Goal: Task Accomplishment & Management: Complete application form

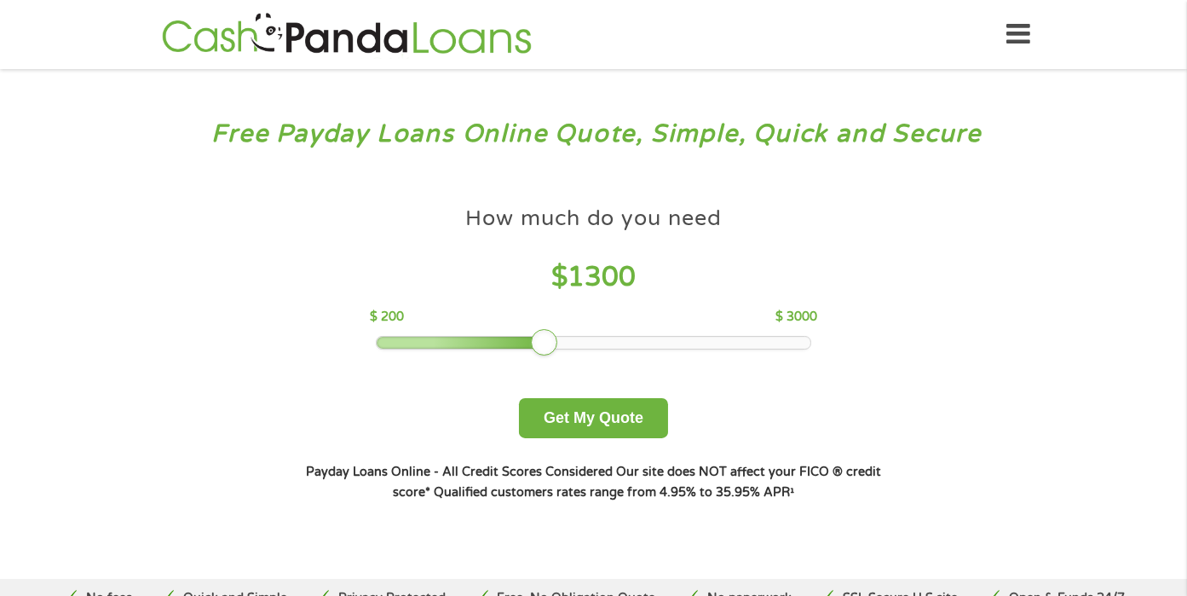
click at [549, 348] on div at bounding box center [594, 343] width 434 height 12
click at [510, 344] on div at bounding box center [594, 343] width 434 height 12
click at [477, 338] on div at bounding box center [594, 343] width 434 height 12
click at [443, 342] on div at bounding box center [423, 343] width 93 height 12
click at [579, 337] on div at bounding box center [594, 343] width 434 height 12
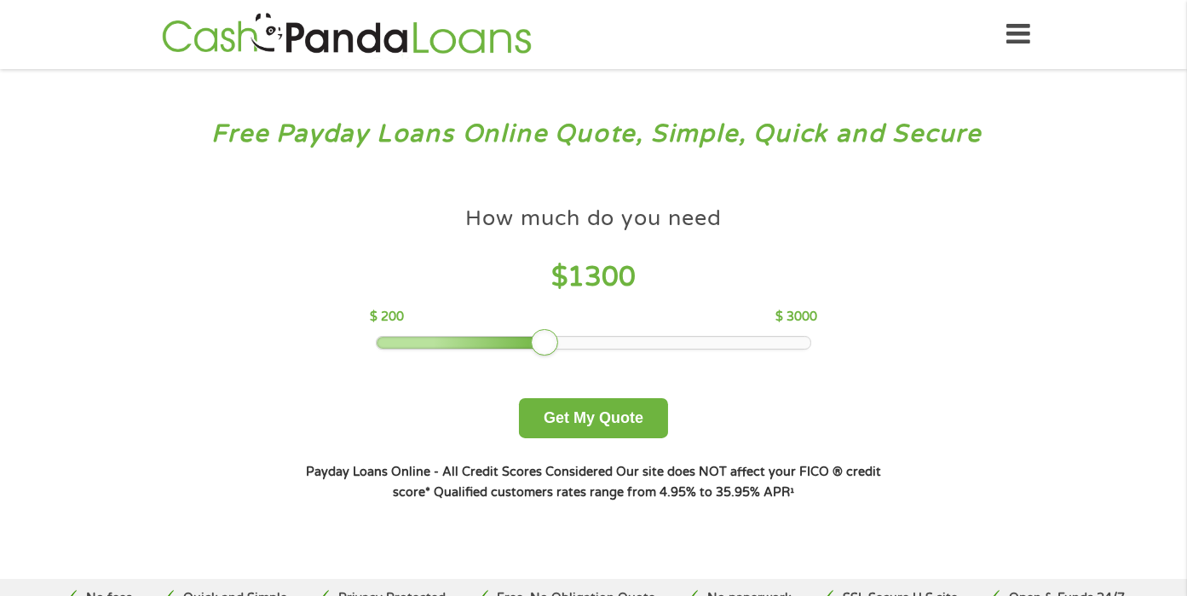
click at [551, 344] on div at bounding box center [594, 343] width 434 height 12
click at [510, 349] on div "How much do you need $ 1300 $ 200 $ 3000 Get My Quote" at bounding box center [593, 318] width 597 height 240
click at [493, 340] on div at bounding box center [594, 343] width 434 height 12
click at [479, 341] on div at bounding box center [594, 343] width 434 height 12
click at [449, 343] on div at bounding box center [594, 343] width 434 height 12
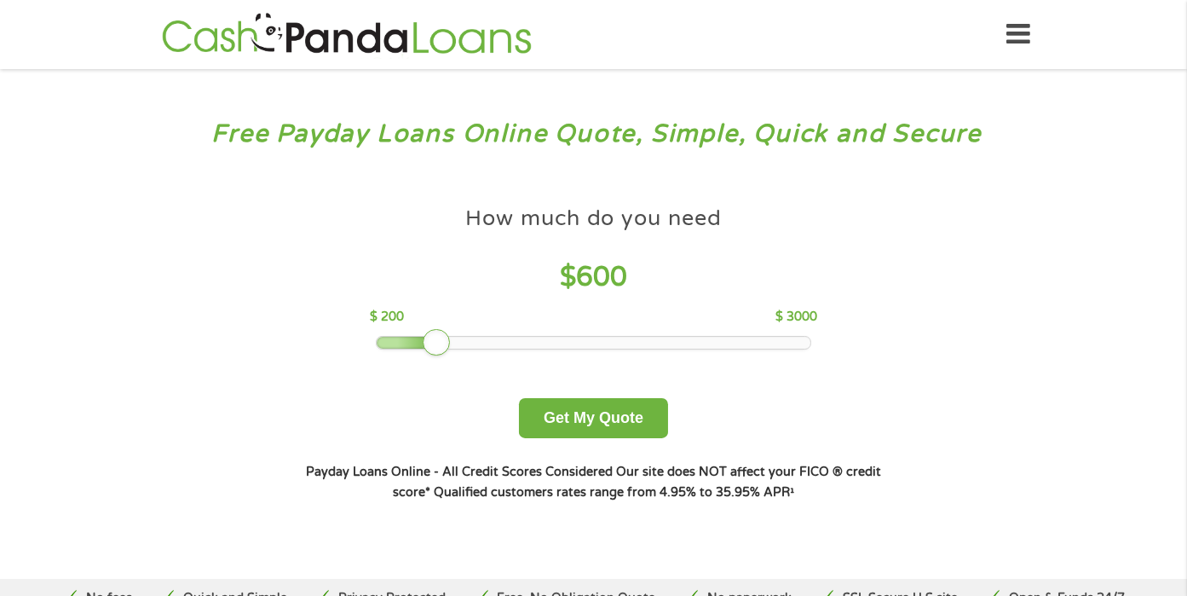
click at [433, 345] on div at bounding box center [594, 343] width 434 height 12
click at [460, 345] on div at bounding box center [594, 343] width 434 height 12
click at [603, 414] on button "Get My Quote" at bounding box center [593, 418] width 149 height 40
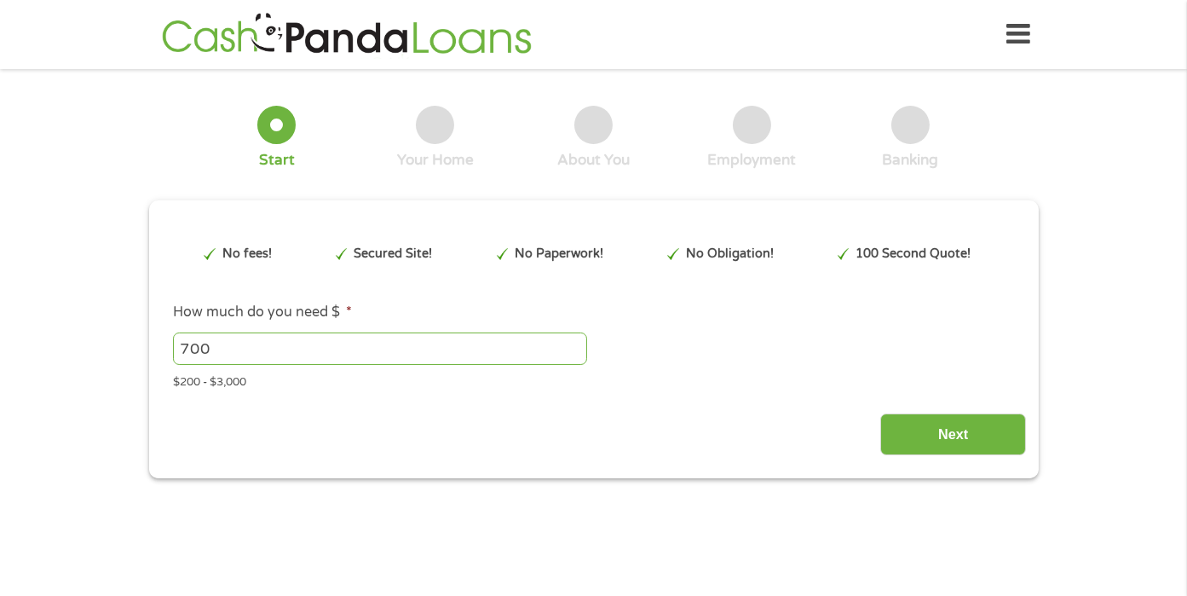
type input "Cj0KCQjw3aLHBhDTARIsAIRij5-WMDxunttql8gwtyk4nSKr_GeeGnsYur781iL_9ug07GtDn4S26rU…"
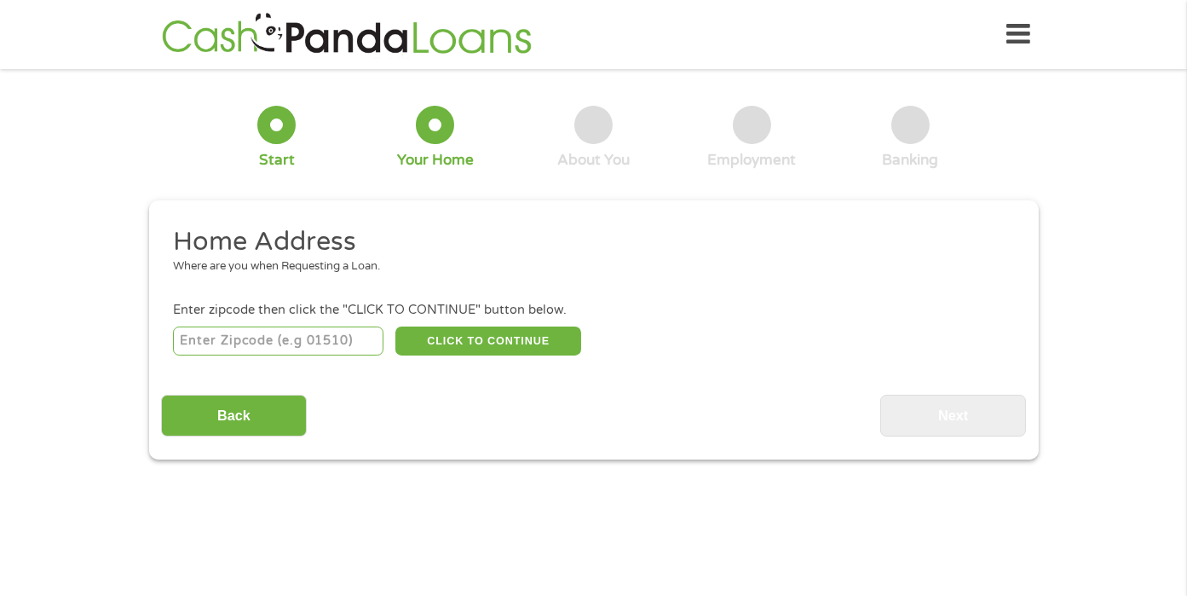
scroll to position [17, 0]
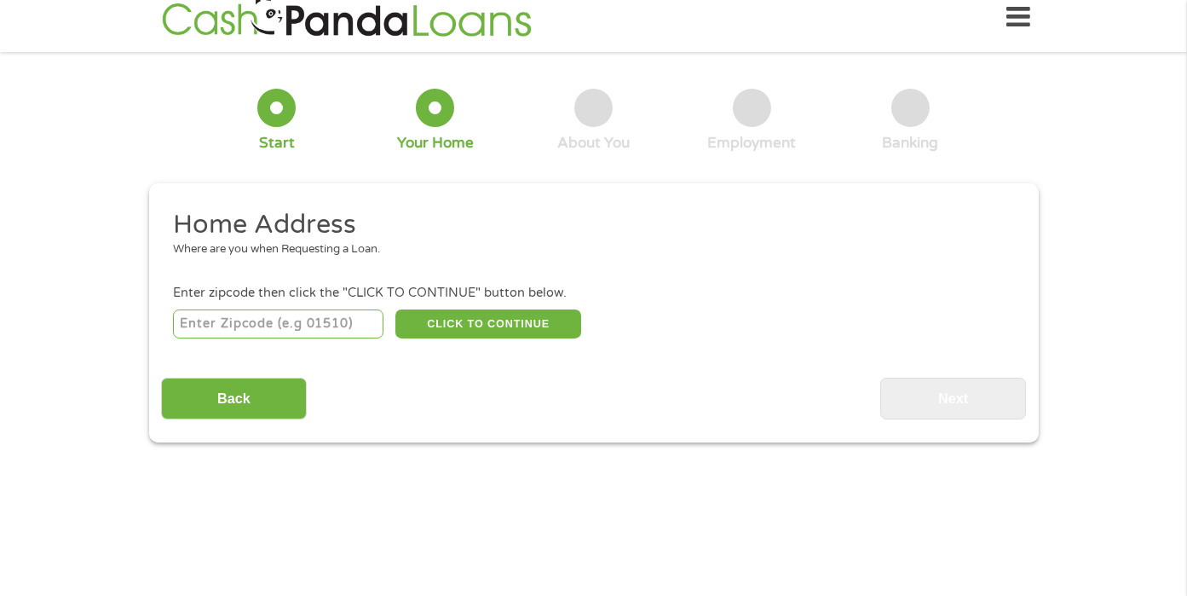
click at [307, 313] on input "number" at bounding box center [278, 323] width 211 height 29
type input "1"
type input "77016"
click at [453, 320] on button "CLICK TO CONTINUE" at bounding box center [488, 323] width 186 height 29
type input "77016"
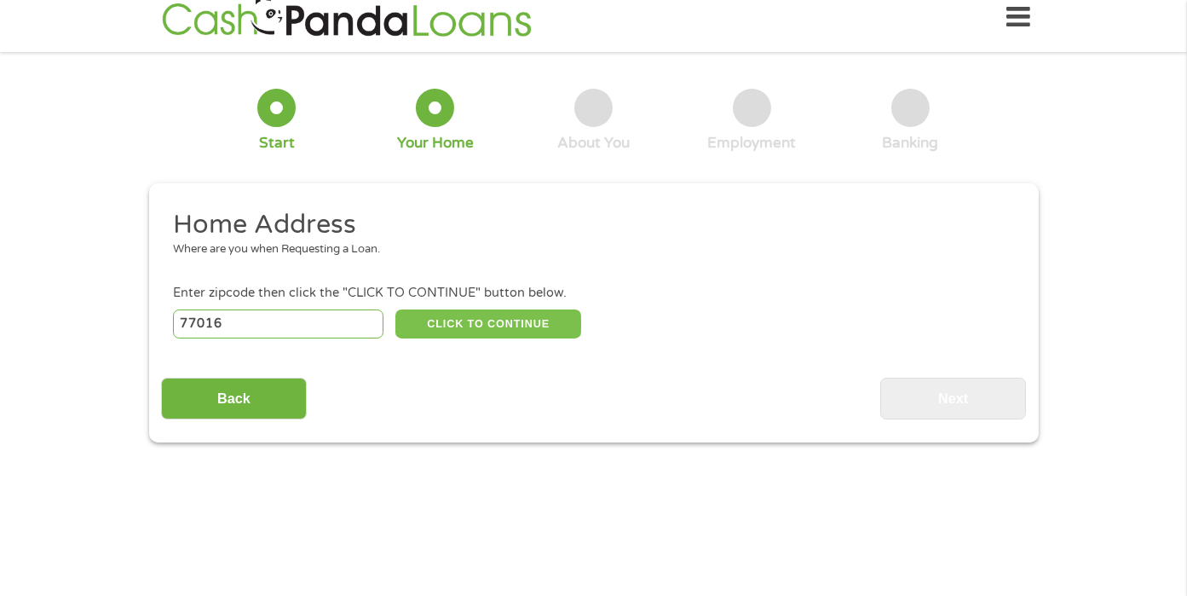
type input "Houston"
select select "Texas"
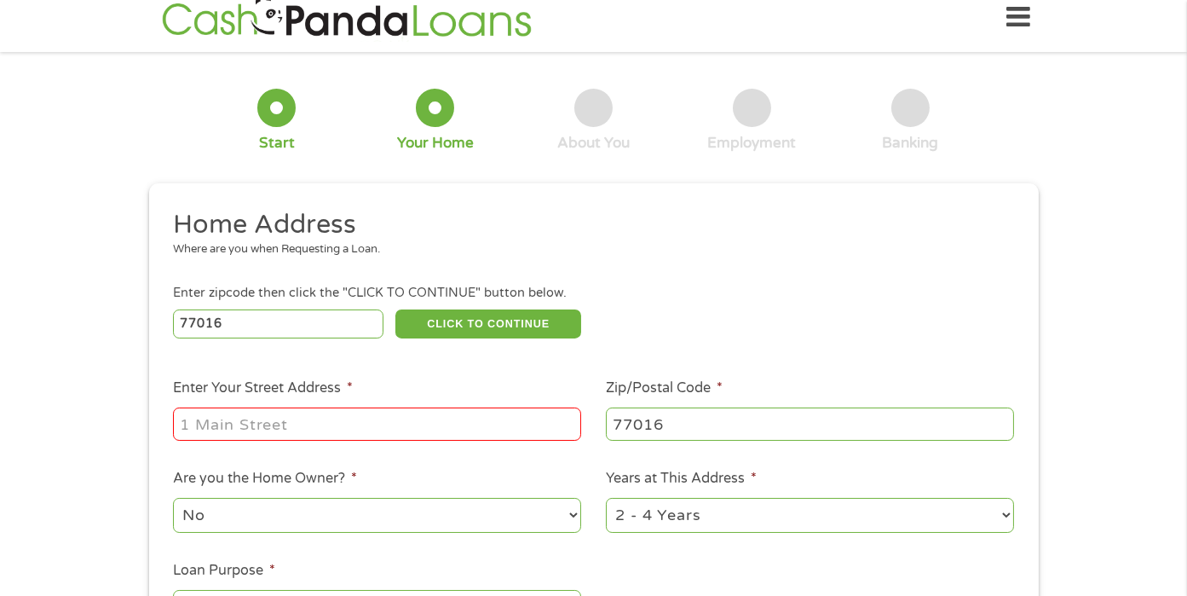
click at [327, 424] on input "Enter Your Street Address *" at bounding box center [377, 423] width 408 height 32
type input "10503 Rebel Rd"
click at [989, 534] on div "1 Year or less 1 - 2 Years 2 - 4 Years Over 4 Years" at bounding box center [810, 515] width 408 height 41
click at [990, 522] on select "1 Year or less 1 - 2 Years 2 - 4 Years Over 4 Years" at bounding box center [810, 515] width 408 height 35
select select "60months"
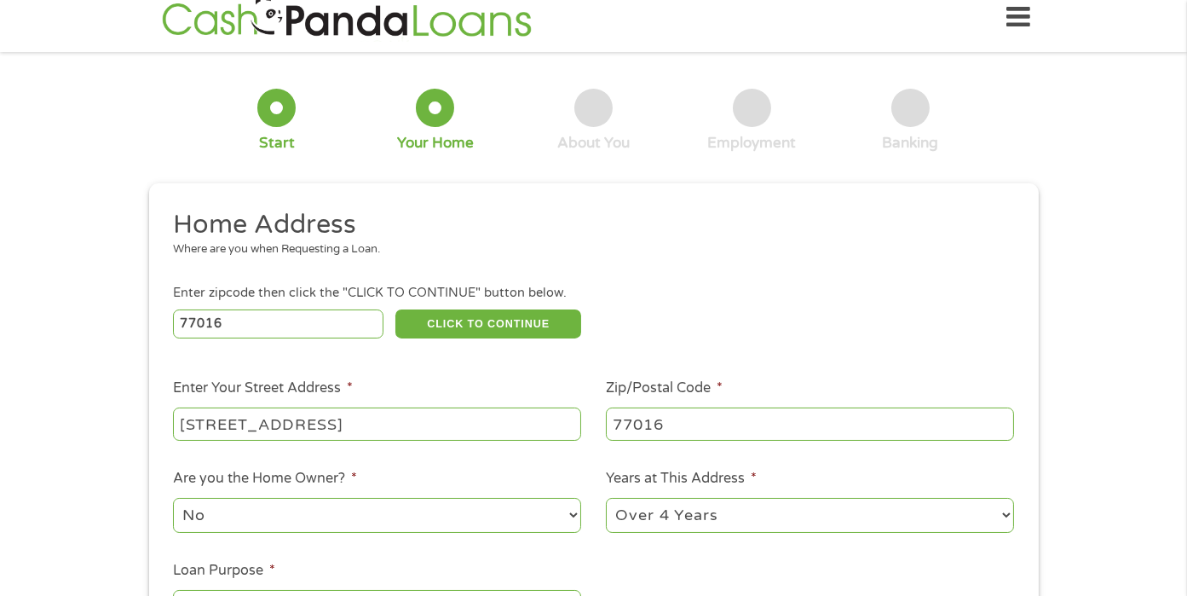
click at [606, 499] on select "1 Year or less 1 - 2 Years 2 - 4 Years Over 4 Years" at bounding box center [810, 515] width 408 height 35
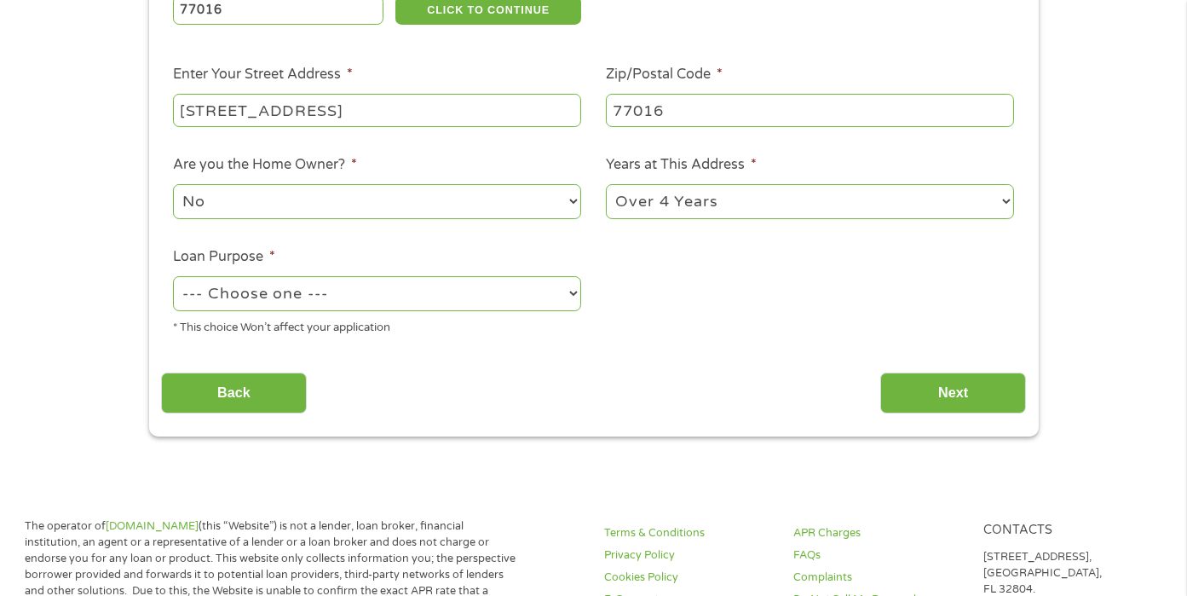
scroll to position [334, 0]
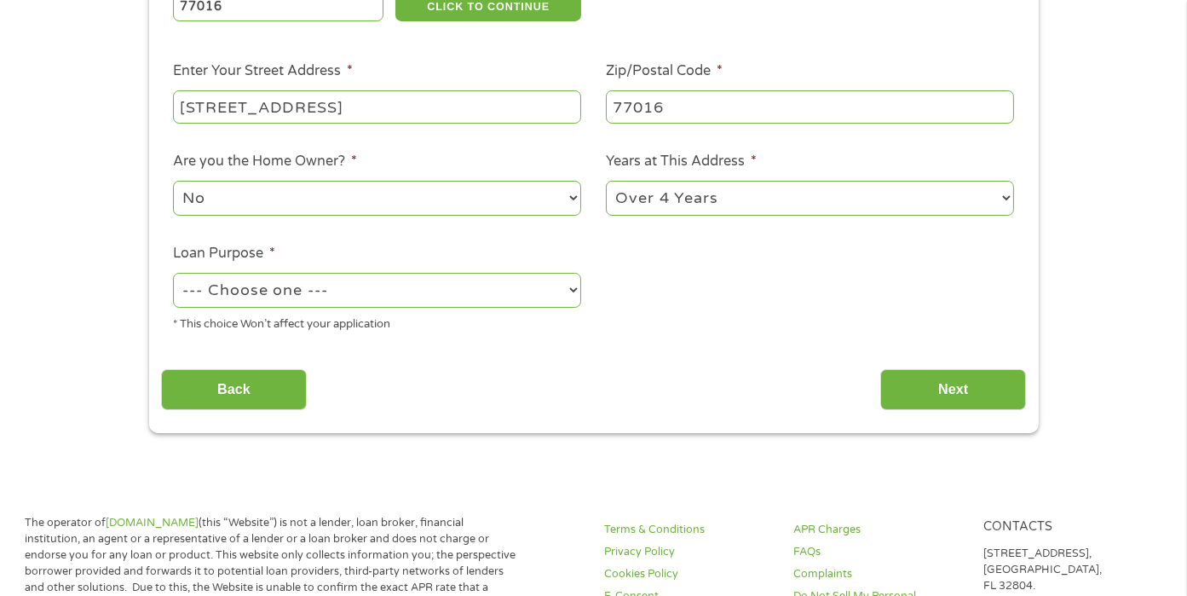
click at [564, 299] on select "--- Choose one --- Pay Bills Debt Consolidation Home Improvement Major Purchase…" at bounding box center [377, 290] width 408 height 35
select select "paybills"
click at [173, 274] on select "--- Choose one --- Pay Bills Debt Consolidation Home Improvement Major Purchase…" at bounding box center [377, 290] width 408 height 35
click at [309, 349] on div "Home Address Where are you when Requesting a Loan. Enter zipcode then click the…" at bounding box center [593, 151] width 865 height 520
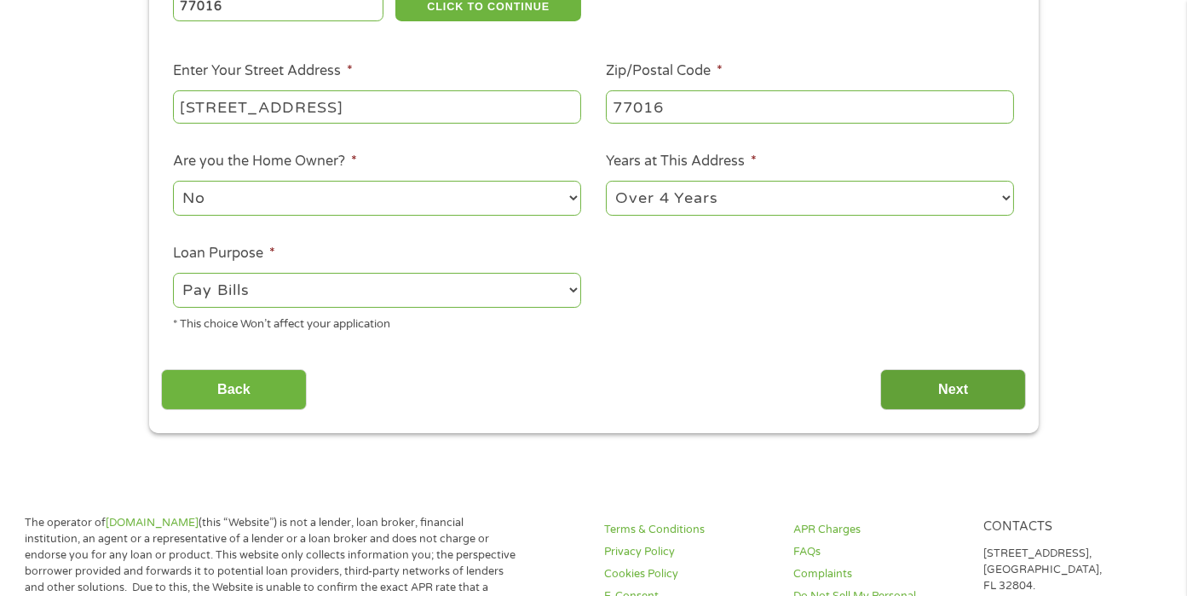
click at [909, 389] on input "Next" at bounding box center [953, 390] width 146 height 42
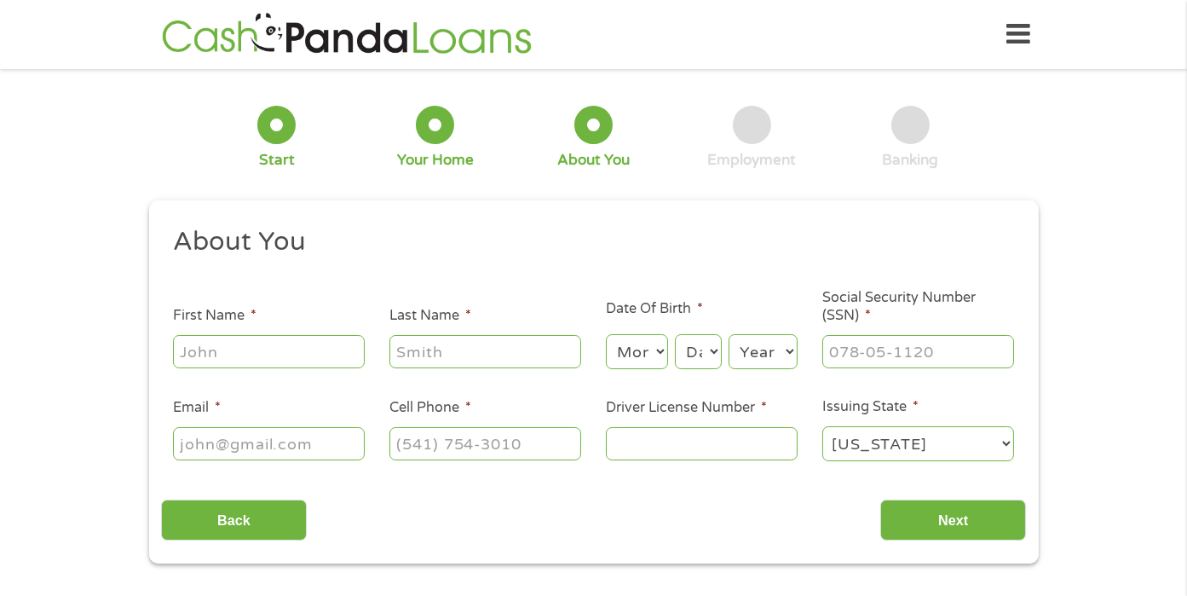
scroll to position [0, 0]
click at [891, 389] on ul "About You This field is hidden when viewing the form Title * --- Choose one ---…" at bounding box center [593, 350] width 865 height 251
click at [313, 361] on input "First Name *" at bounding box center [269, 351] width 192 height 32
type input "Hope"
click at [445, 366] on input "Last Name *" at bounding box center [485, 351] width 192 height 32
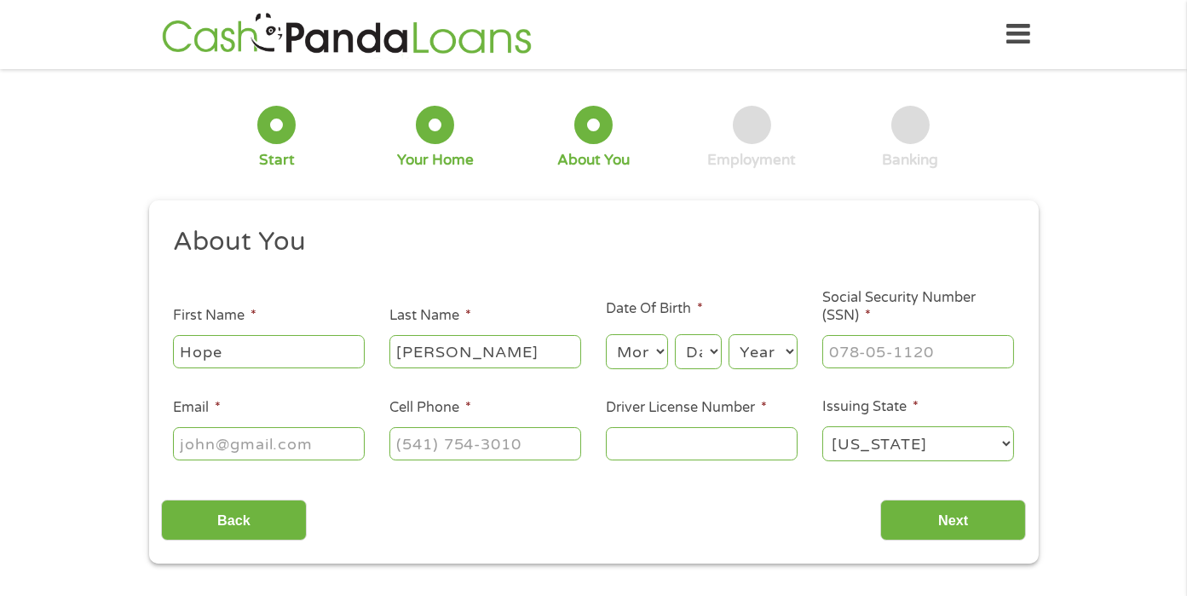
type input "Lightfoot"
click at [655, 361] on select "Month 1 2 3 4 5 6 7 8 9 10 11 12" at bounding box center [637, 351] width 62 height 35
select select "11"
click at [606, 335] on select "Month 1 2 3 4 5 6 7 8 9 10 11 12" at bounding box center [637, 351] width 62 height 35
click at [646, 297] on ul "About You This field is hidden when viewing the form Title * --- Choose one ---…" at bounding box center [593, 350] width 865 height 251
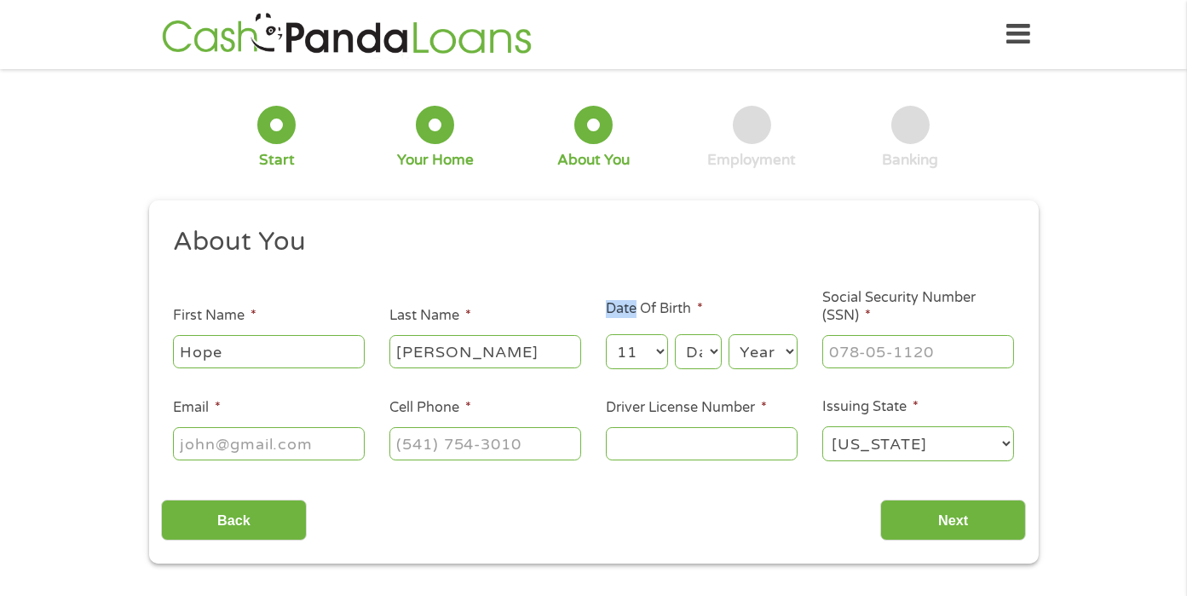
click at [709, 349] on select "Day 1 2 3 4 5 6 7 8 9 10 11 12 13 14 15 16 17 18 19 20 21 22 23 24 25 26 27 28 …" at bounding box center [698, 351] width 46 height 35
click at [724, 322] on li "Date Of Birth * Month Month 1 2 3 4 5 6 7 8 9 10 11 12 Day Day 1 2 3 4 5 6 7 8 …" at bounding box center [701, 334] width 216 height 73
click at [692, 362] on select "Day 1 2 3 4 5 6 7 8 9 10 11 12 13 14 15 16 17 18 19 20 21 22 23 24 25 26 27 28 …" at bounding box center [698, 351] width 46 height 35
select select "21"
click at [675, 335] on select "Day 1 2 3 4 5 6 7 8 9 10 11 12 13 14 15 16 17 18 19 20 21 22 23 24 25 26 27 28 …" at bounding box center [698, 351] width 46 height 35
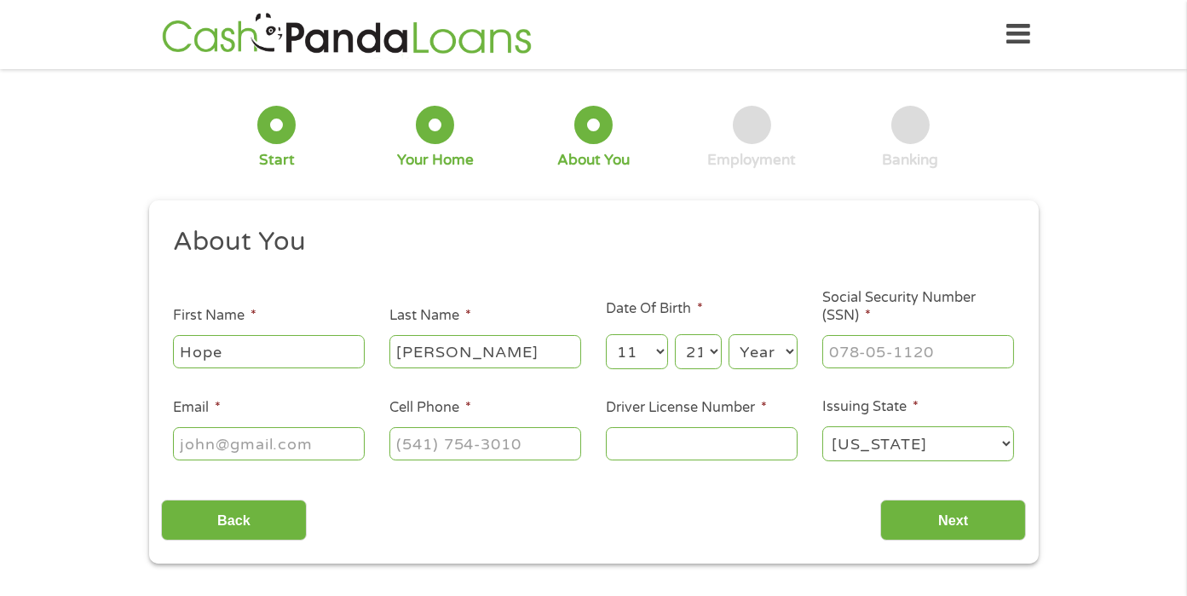
click at [780, 351] on select "Year 2007 2006 2005 2004 2003 2002 2001 2000 1999 1998 1997 1996 1995 1994 1993…" at bounding box center [763, 351] width 69 height 35
select select "1966"
click at [729, 335] on select "Year 2007 2006 2005 2004 2003 2002 2001 2000 1999 1998 1997 1996 1995 1994 1993…" at bounding box center [763, 351] width 69 height 35
click at [900, 353] on input "___-__-____" at bounding box center [918, 351] width 192 height 32
type input "463-77-5627"
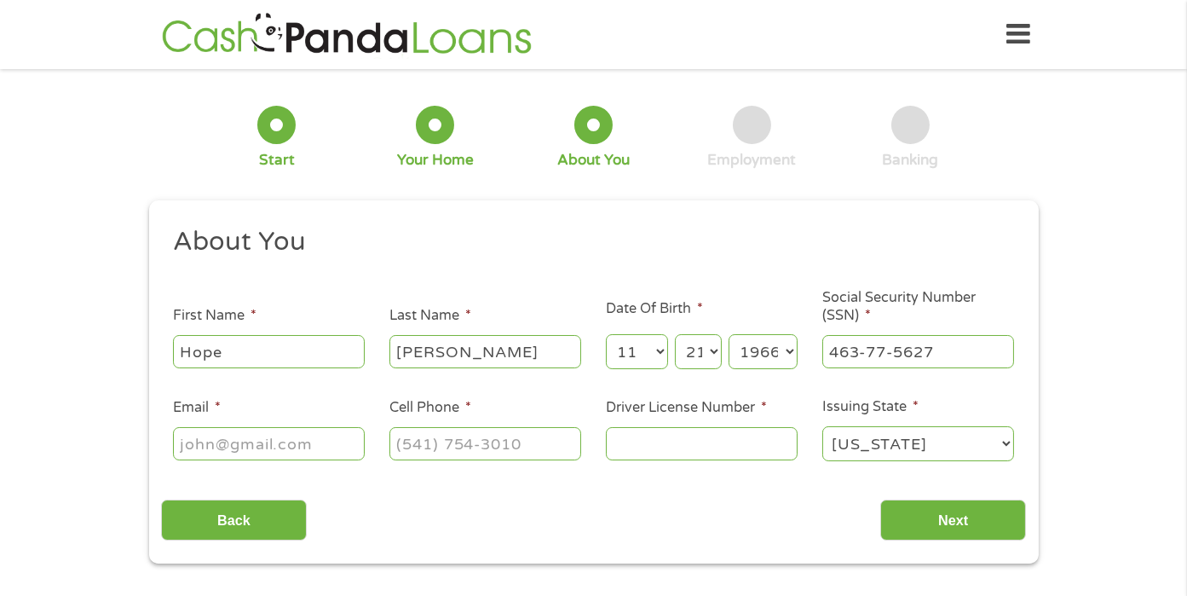
click at [283, 441] on input "Email *" at bounding box center [269, 443] width 192 height 32
type input "htlightfoot@yahoo.com"
click at [435, 441] on input "(___) ___-____" at bounding box center [485, 443] width 192 height 32
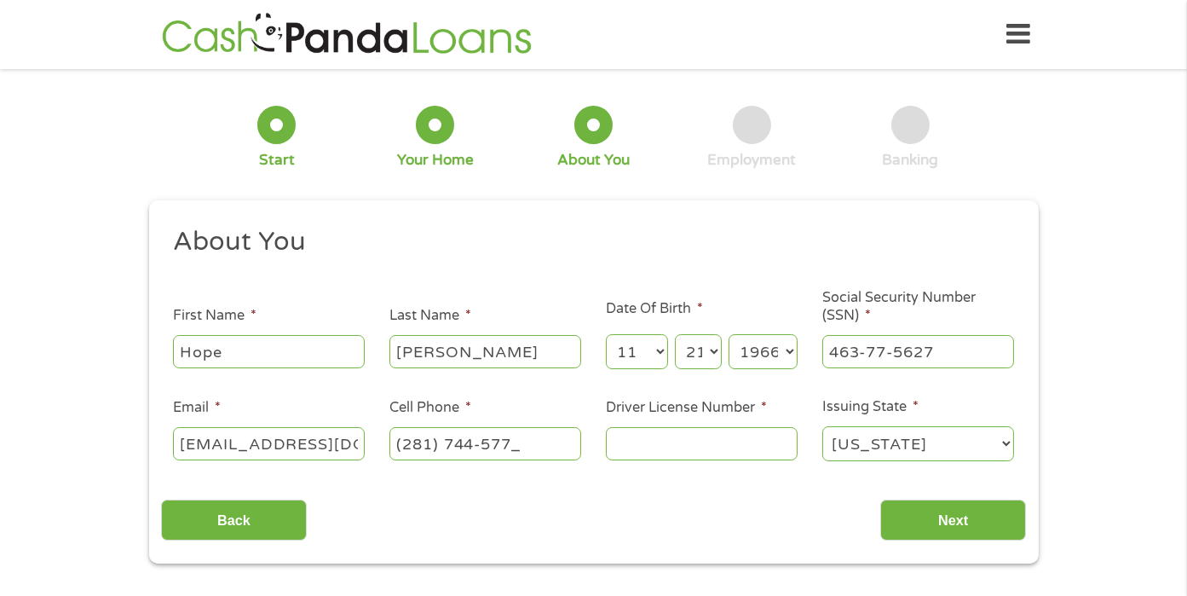
type input "(281) 744-5778"
click at [677, 423] on li "Driver License Number *" at bounding box center [701, 430] width 216 height 66
click at [641, 440] on input "Driver License Number *" at bounding box center [702, 443] width 192 height 32
type input "18425518"
click at [937, 520] on input "Next" at bounding box center [953, 520] width 146 height 42
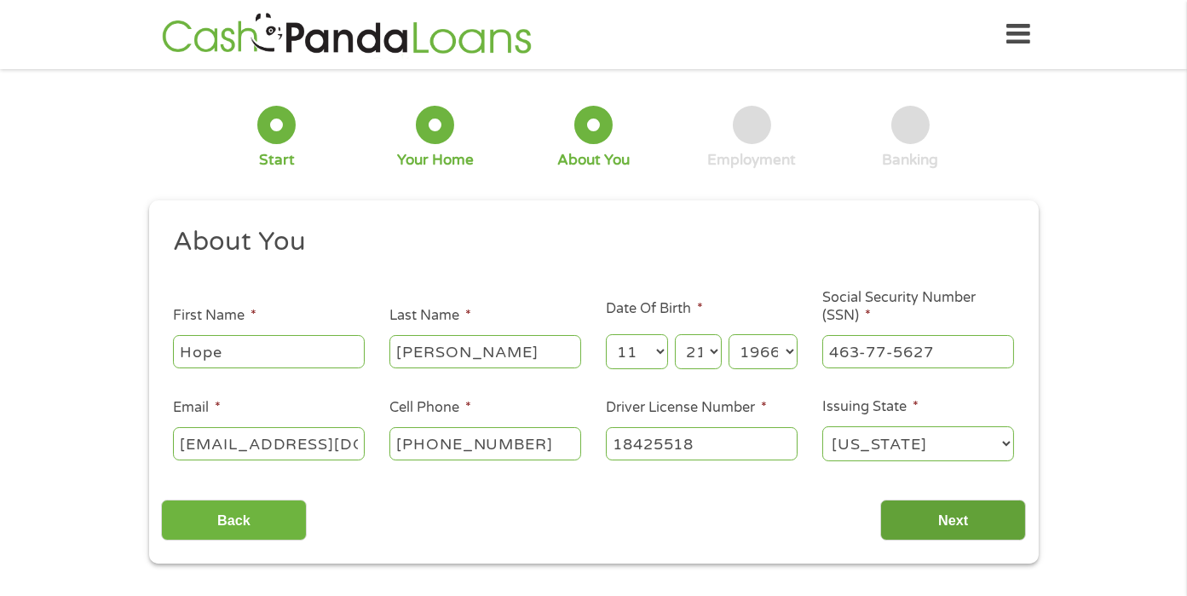
click at [933, 520] on input "Next" at bounding box center [953, 520] width 146 height 42
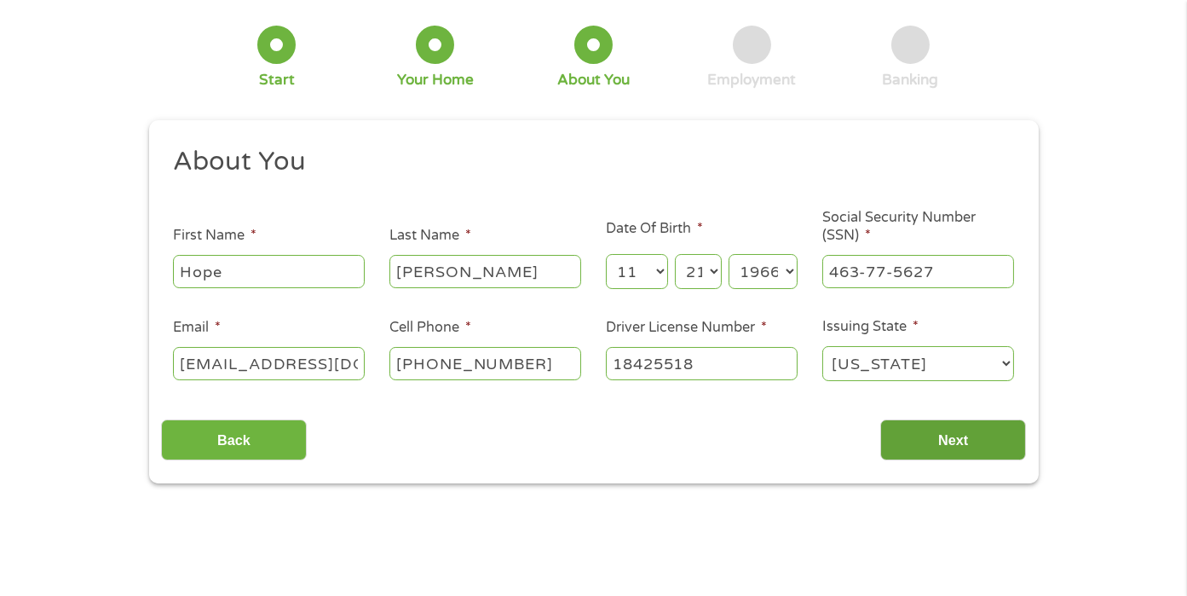
scroll to position [78, 0]
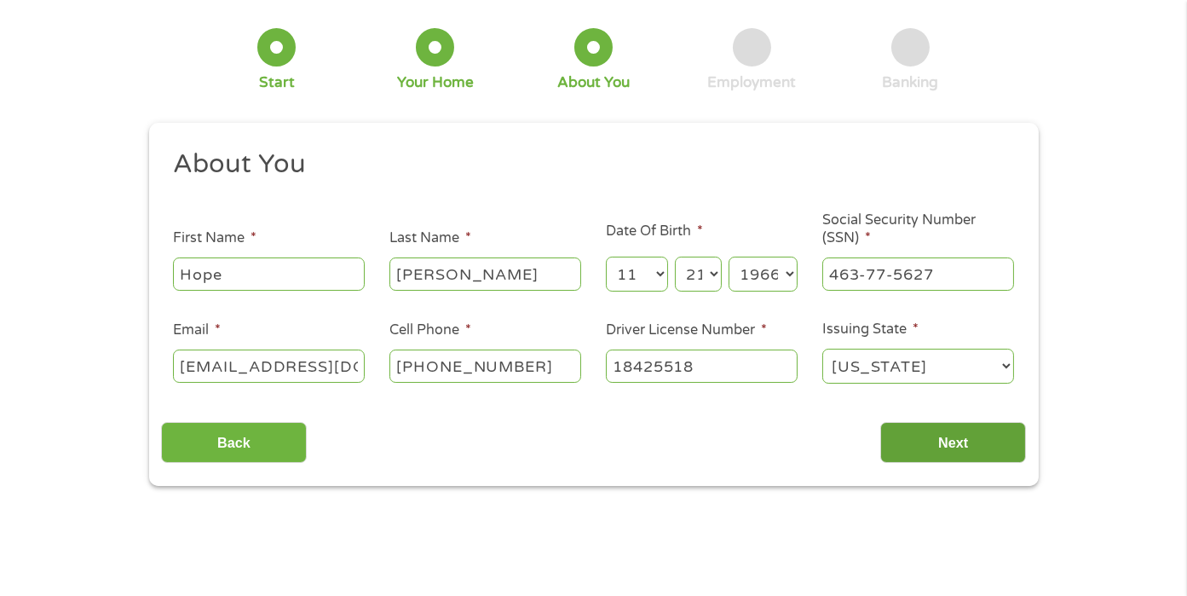
click at [942, 438] on input "Next" at bounding box center [953, 443] width 146 height 42
click at [949, 443] on input "Next" at bounding box center [953, 443] width 146 height 42
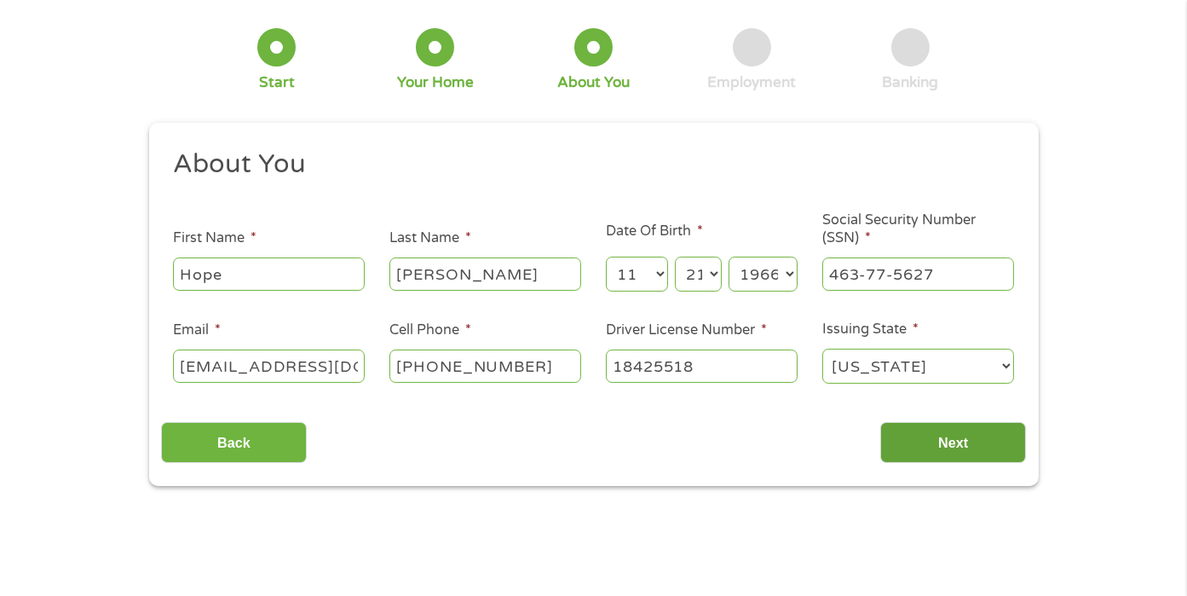
click at [949, 443] on input "Next" at bounding box center [953, 443] width 146 height 42
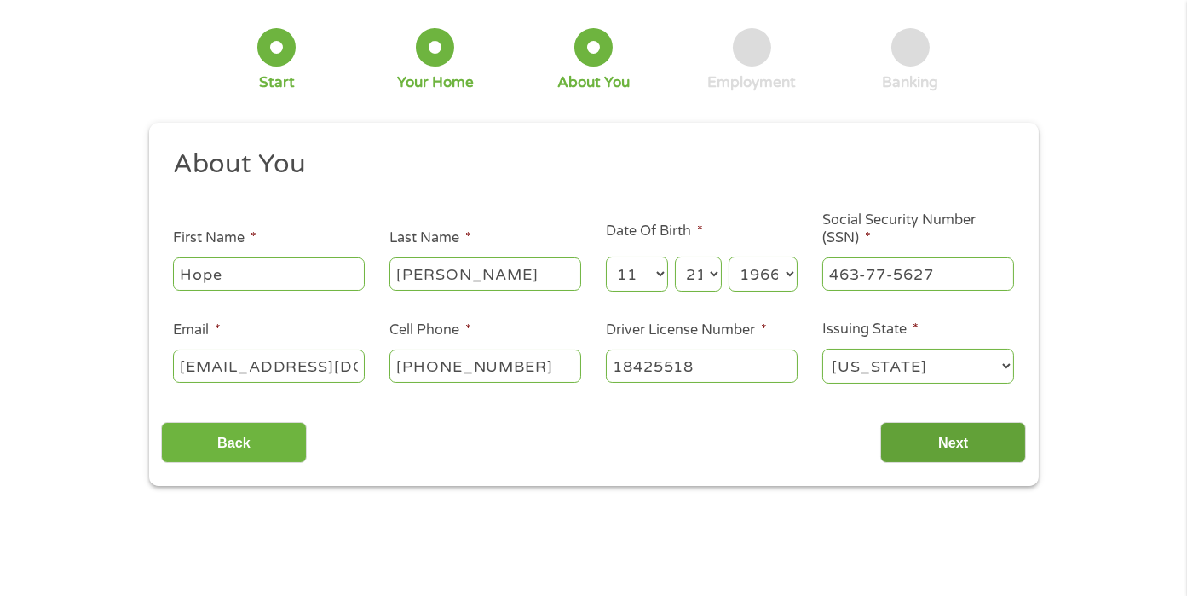
click at [949, 443] on input "Next" at bounding box center [953, 443] width 146 height 42
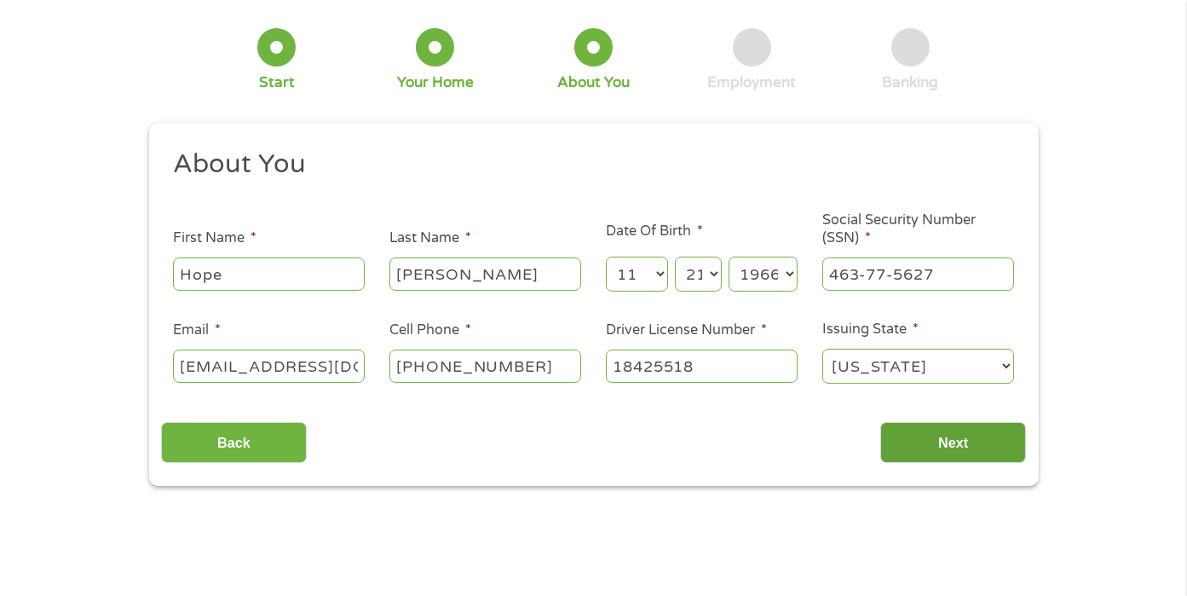
click at [960, 440] on input "Next" at bounding box center [953, 443] width 146 height 42
click at [957, 443] on input "Next" at bounding box center [953, 443] width 146 height 42
click at [962, 426] on input "Next" at bounding box center [953, 443] width 146 height 42
click at [970, 435] on input "Next" at bounding box center [953, 443] width 146 height 42
click at [976, 441] on input "Next" at bounding box center [953, 443] width 146 height 42
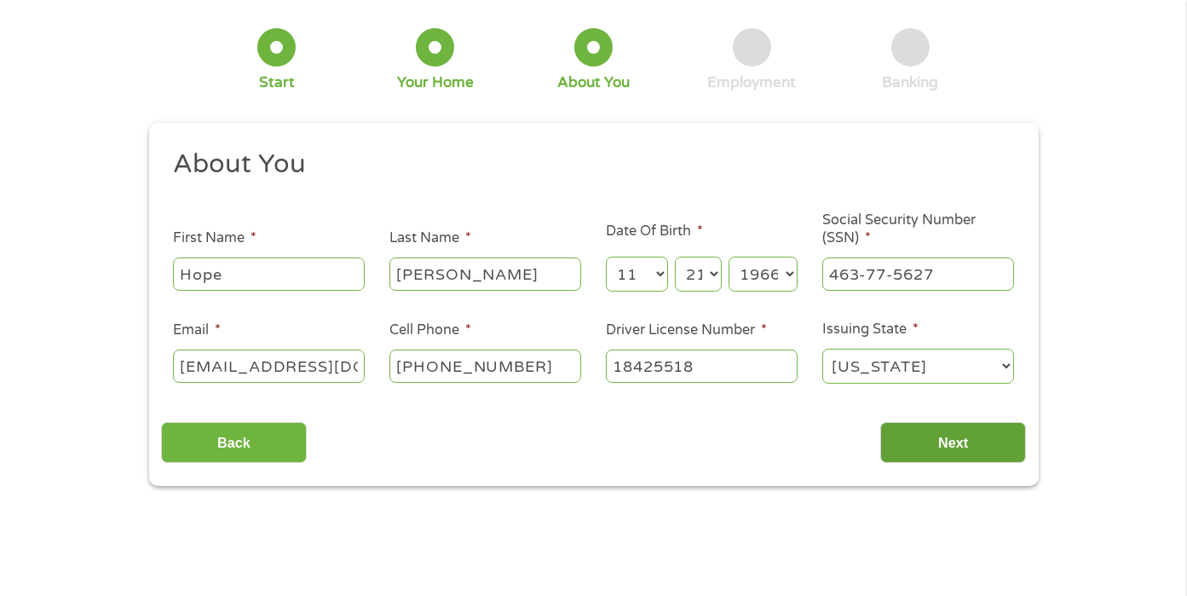
click at [978, 441] on input "Next" at bounding box center [953, 443] width 146 height 42
click at [983, 442] on input "Next" at bounding box center [953, 443] width 146 height 42
click at [989, 441] on input "Next" at bounding box center [953, 443] width 146 height 42
click at [989, 436] on input "Next" at bounding box center [953, 443] width 146 height 42
click at [984, 432] on input "Next" at bounding box center [953, 443] width 146 height 42
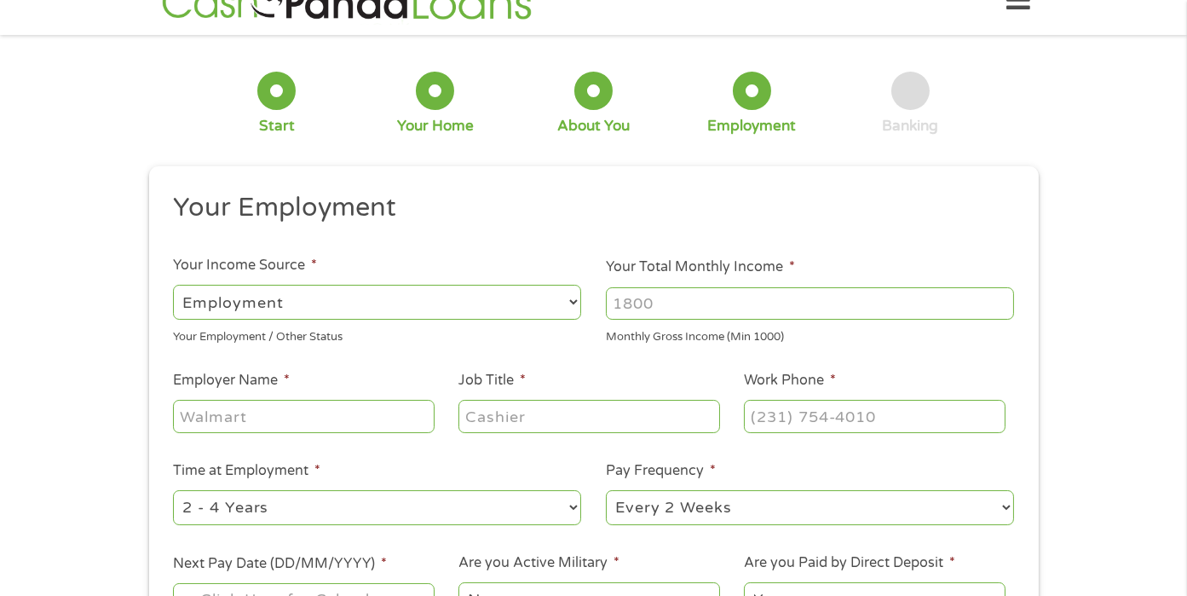
scroll to position [0, 0]
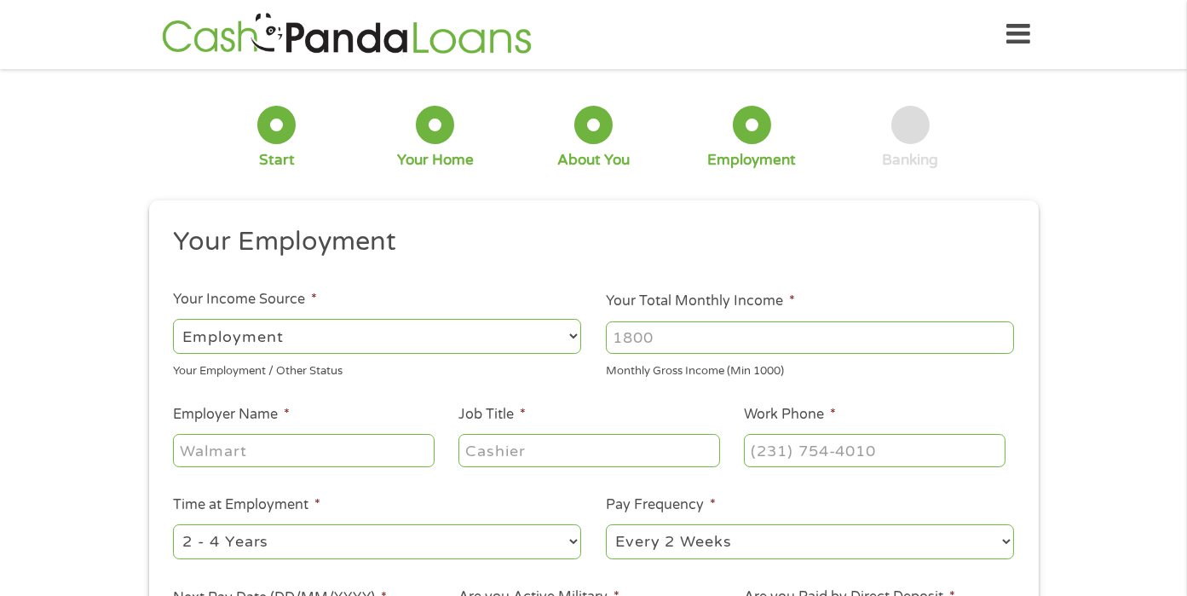
click at [1024, 492] on ul "Your Employment Your Income Source * --- Choose one --- Employment Self Employe…" at bounding box center [593, 445] width 865 height 441
click at [978, 268] on ul "Your Employment Your Income Source * --- Choose one --- Employment Self Employe…" at bounding box center [593, 445] width 865 height 441
click at [895, 331] on input "Your Total Monthly Income *" at bounding box center [810, 337] width 408 height 32
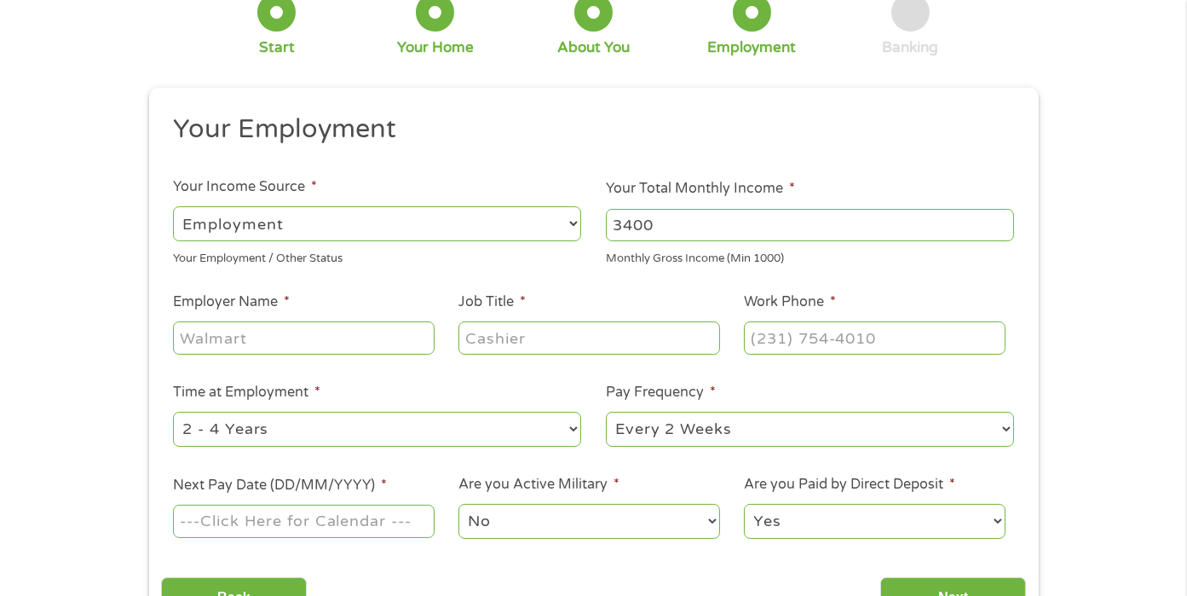
scroll to position [127, 0]
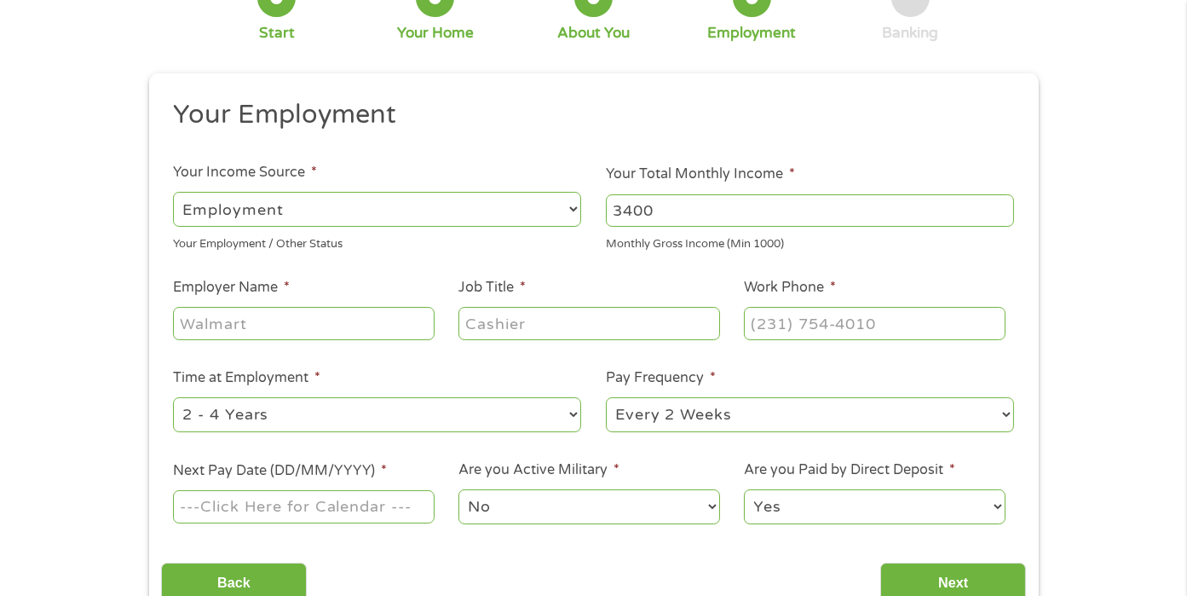
type input "3400"
click at [230, 327] on input "Employer Name *" at bounding box center [303, 323] width 261 height 32
type input "Fedex"
click at [636, 333] on input "Job Title *" at bounding box center [589, 323] width 261 height 32
type input "Fulltime Package Handler"
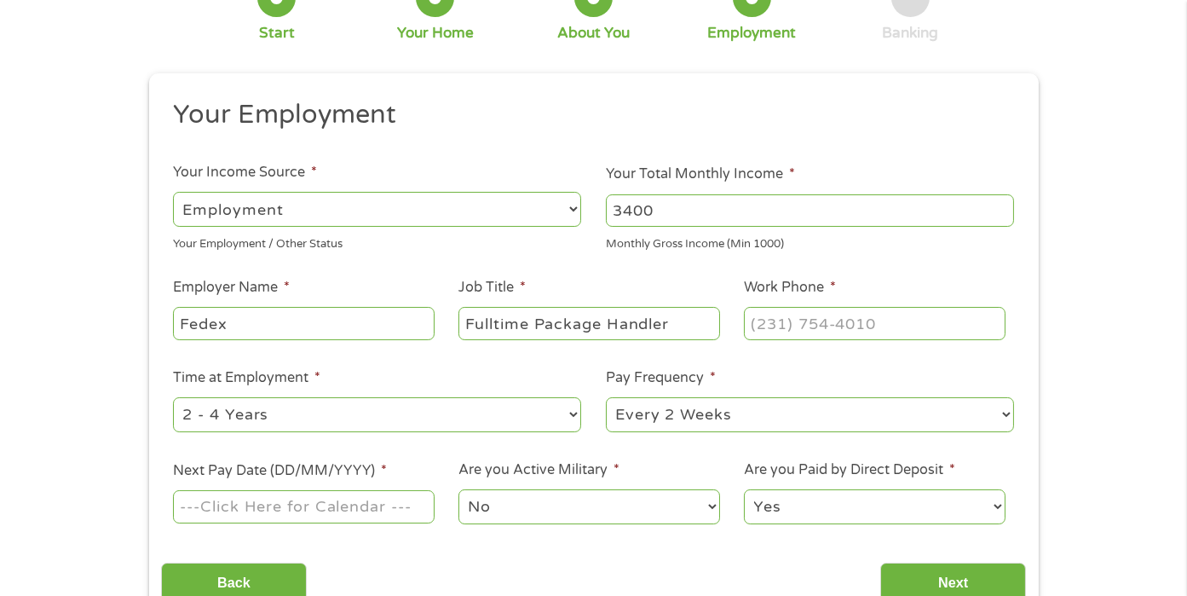
click at [885, 330] on input "Work Phone *" at bounding box center [874, 323] width 261 height 32
type input "(281) 209-0361"
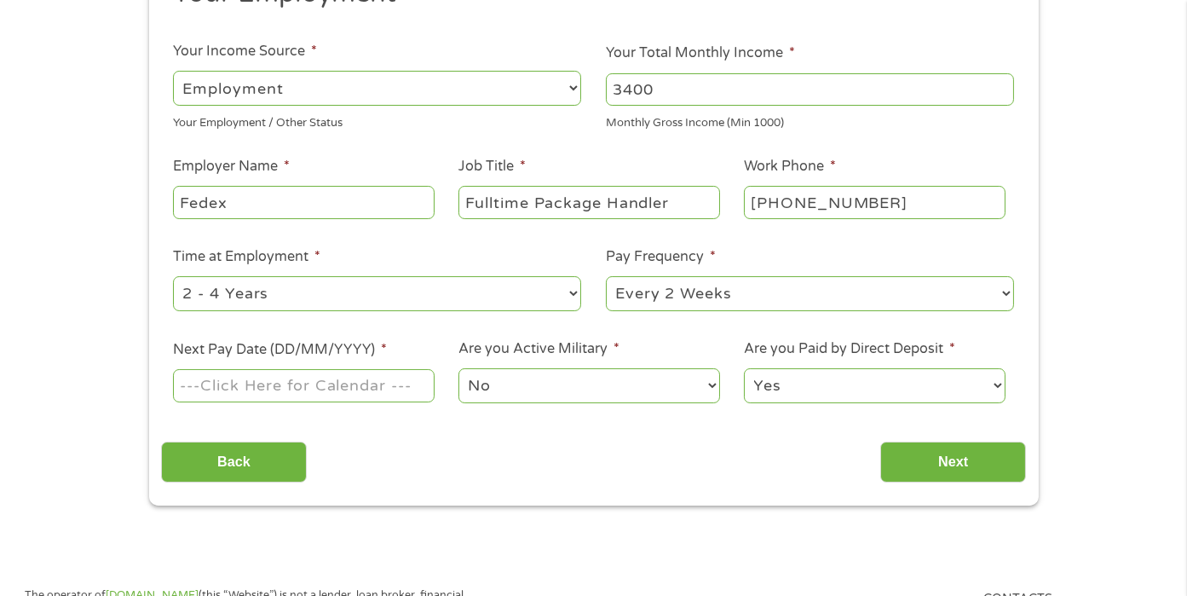
scroll to position [253, 0]
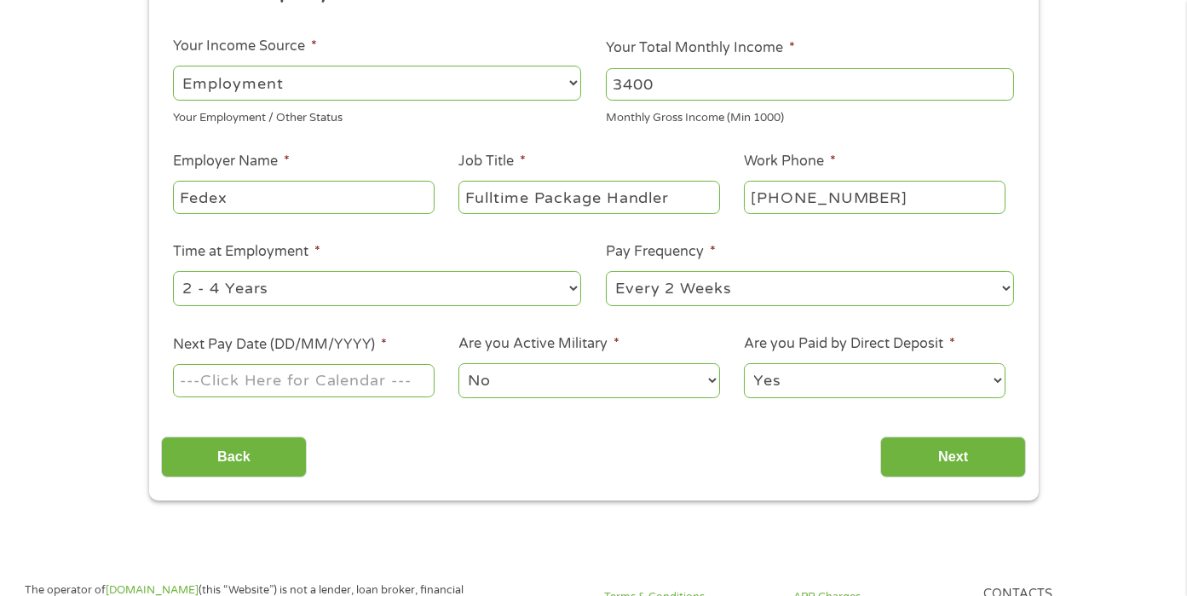
click at [328, 389] on input "Next Pay Date (DD/MM/YYYY) *" at bounding box center [303, 380] width 261 height 32
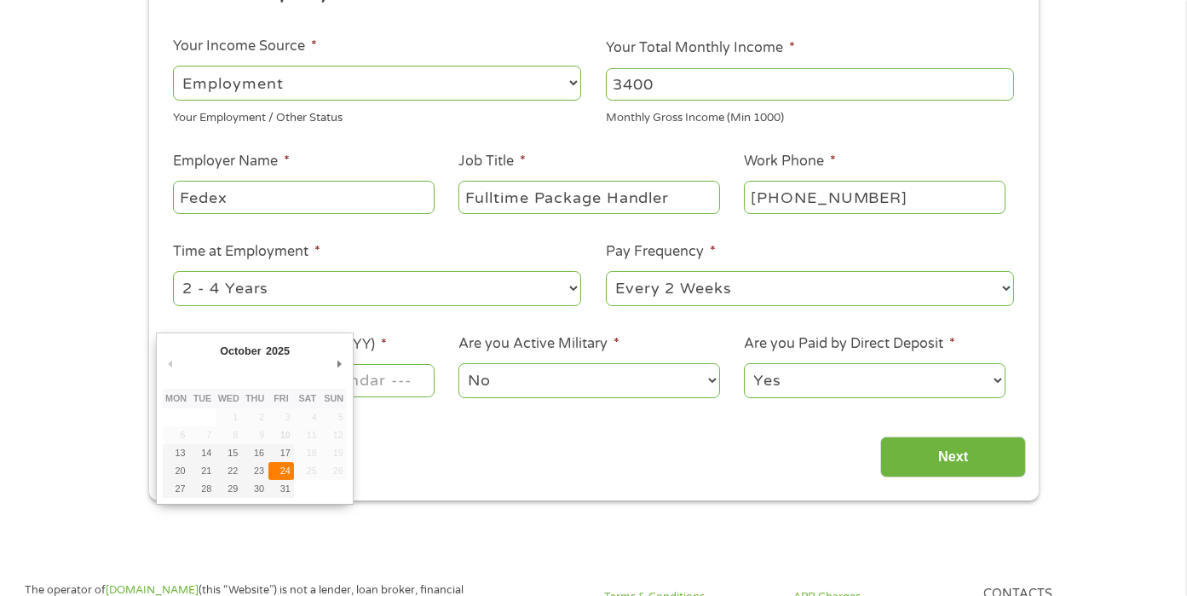
type input "24/10/2025"
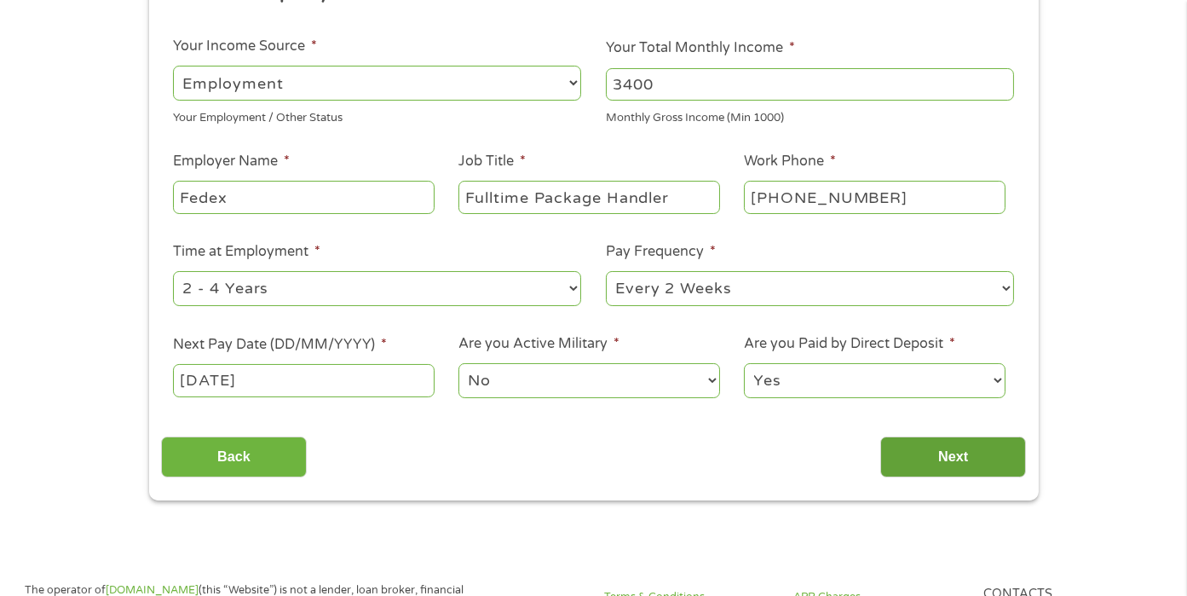
click at [955, 453] on input "Next" at bounding box center [953, 457] width 146 height 42
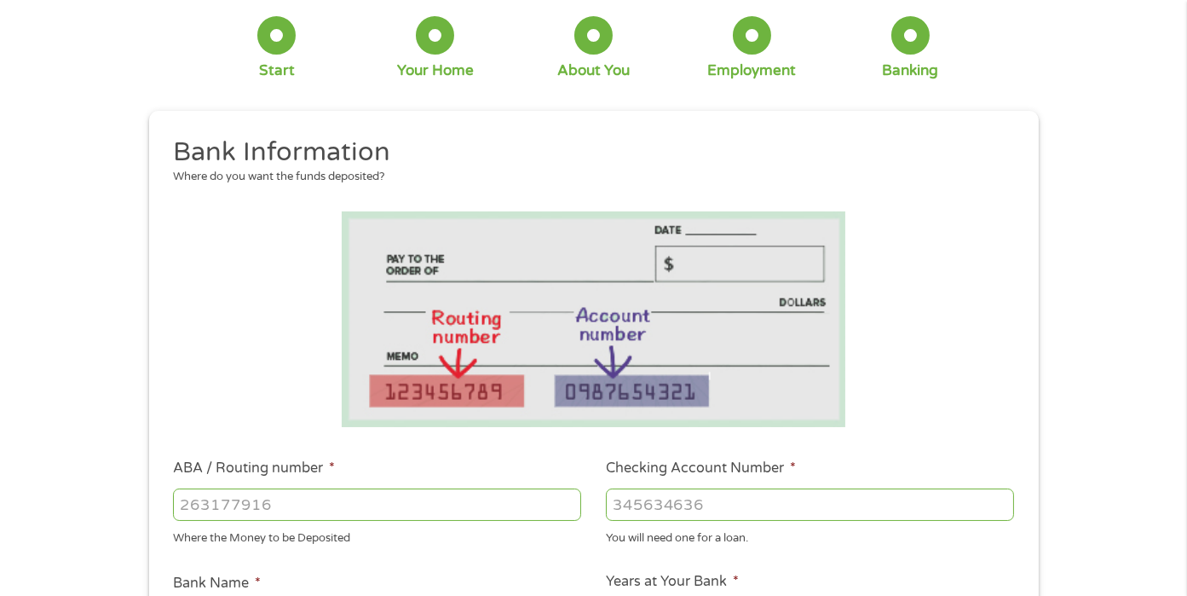
scroll to position [92, 0]
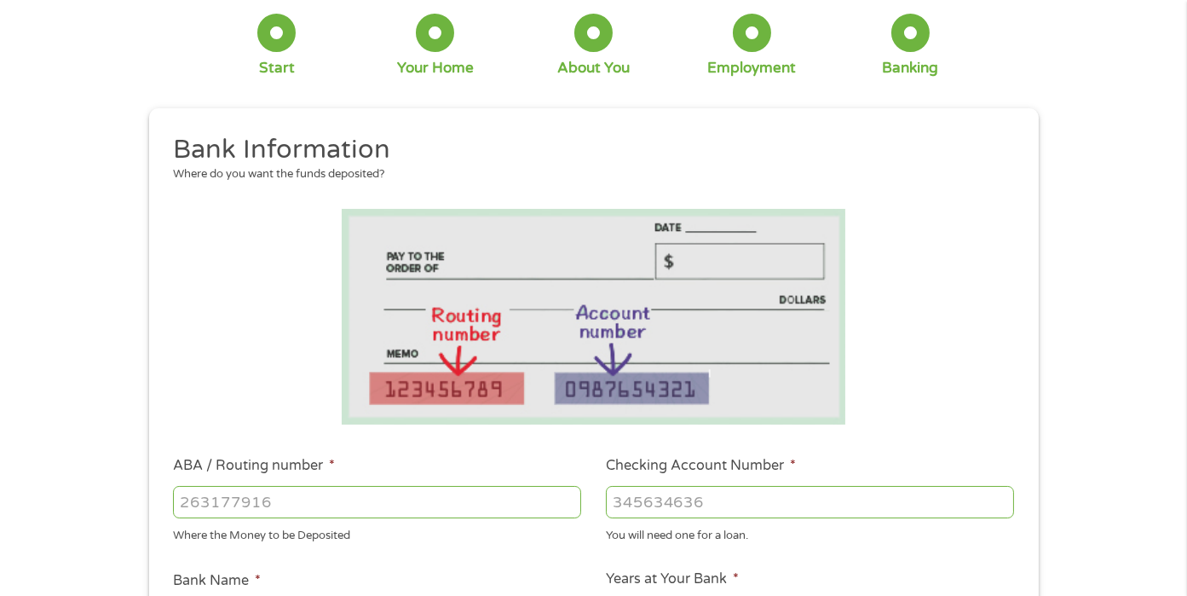
click at [239, 510] on input "ABA / Routing number *" at bounding box center [377, 502] width 408 height 32
type input "111000025"
type input "BANK OF AMERICA NA"
type input "111000025"
click at [672, 513] on input "Checking Account Number *" at bounding box center [810, 502] width 408 height 32
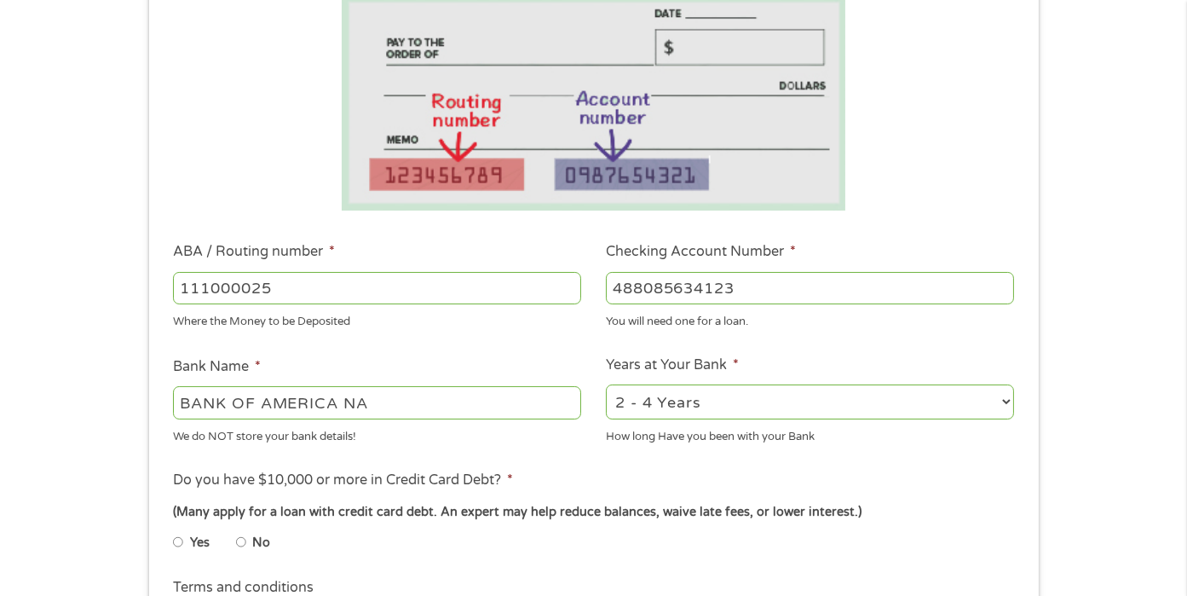
scroll to position [310, 0]
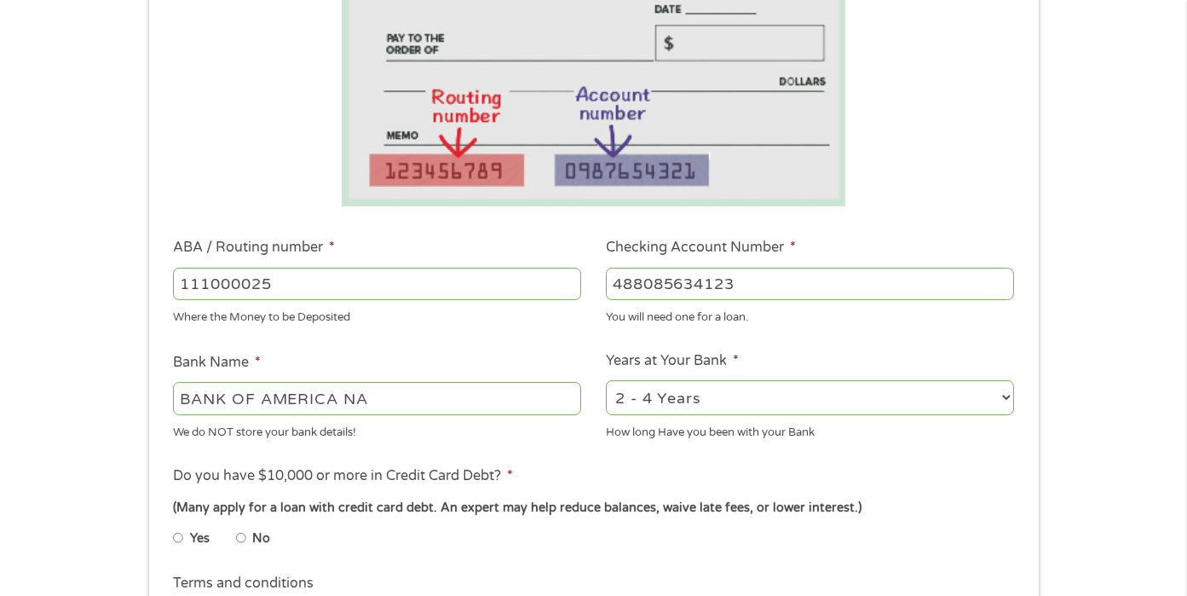
type input "488085634123"
click at [1005, 402] on select "2 - 4 Years 6 - 12 Months 1 - 2 Years Over 4 Years" at bounding box center [810, 397] width 408 height 35
select select "12months"
click at [606, 380] on select "2 - 4 Years 6 - 12 Months 1 - 2 Years Over 4 Years" at bounding box center [810, 397] width 408 height 35
click at [242, 539] on input "No" at bounding box center [241, 537] width 10 height 27
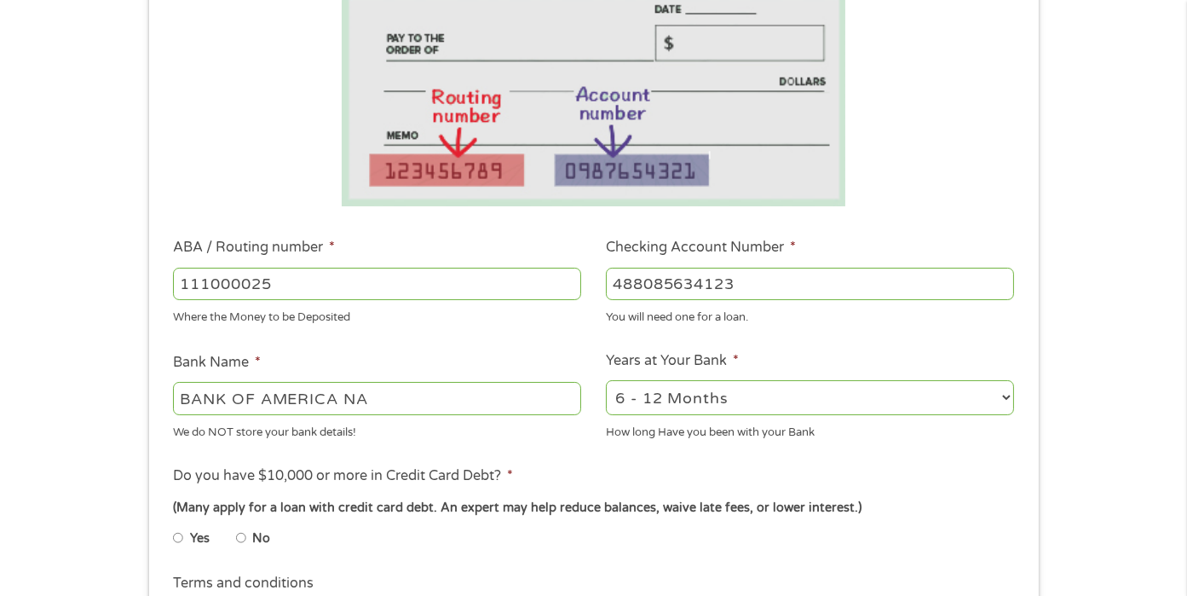
radio input "true"
click at [242, 537] on input "No" at bounding box center [241, 537] width 10 height 27
click at [243, 541] on input "No" at bounding box center [241, 537] width 10 height 27
click at [262, 539] on label "No" at bounding box center [261, 538] width 18 height 19
click at [246, 539] on input "No" at bounding box center [241, 537] width 10 height 27
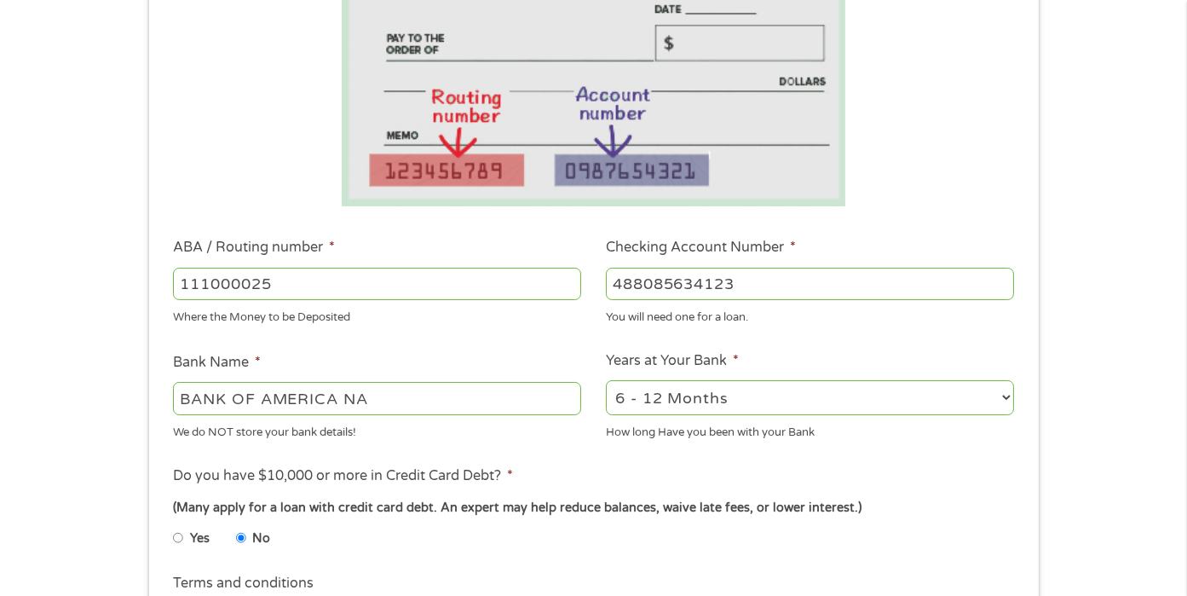
click at [240, 539] on input "No" at bounding box center [241, 537] width 10 height 27
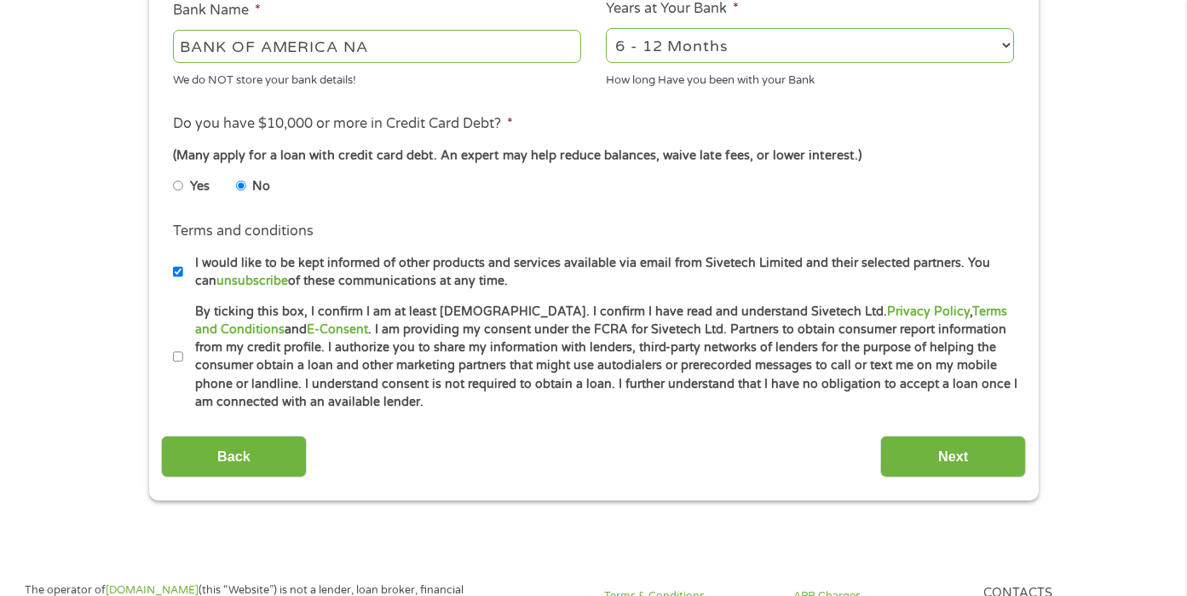
scroll to position [661, 0]
click at [177, 365] on input "By ticking this box, I confirm I am at least 18 years old. I confirm I have rea…" at bounding box center [178, 357] width 10 height 27
checkbox input "true"
click at [981, 460] on input "Next" at bounding box center [953, 457] width 146 height 42
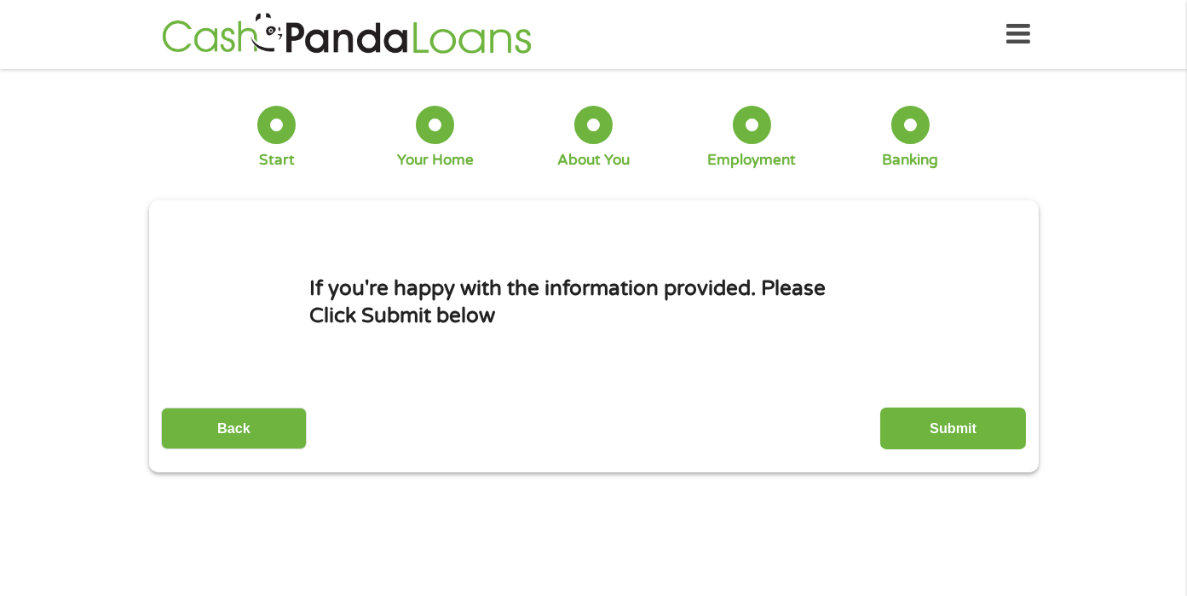
scroll to position [0, 0]
click at [964, 421] on input "Submit" at bounding box center [953, 428] width 146 height 42
